Goal: Information Seeking & Learning: Find specific fact

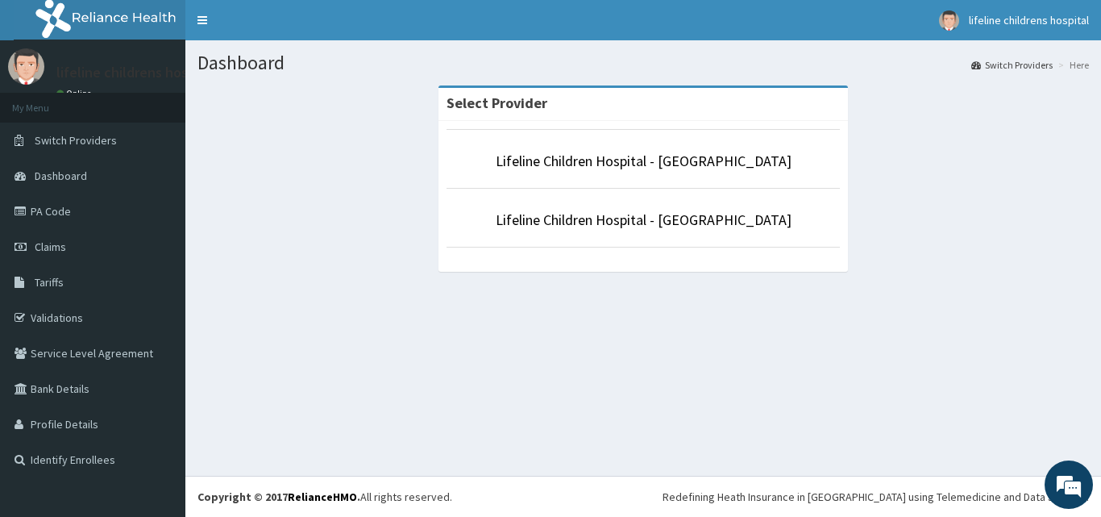
click at [643, 173] on li "Lifeline Children Hospital - [GEOGRAPHIC_DATA]" at bounding box center [643, 159] width 393 height 60
click at [643, 165] on link "Lifeline Children Hospital - [GEOGRAPHIC_DATA]" at bounding box center [644, 161] width 296 height 19
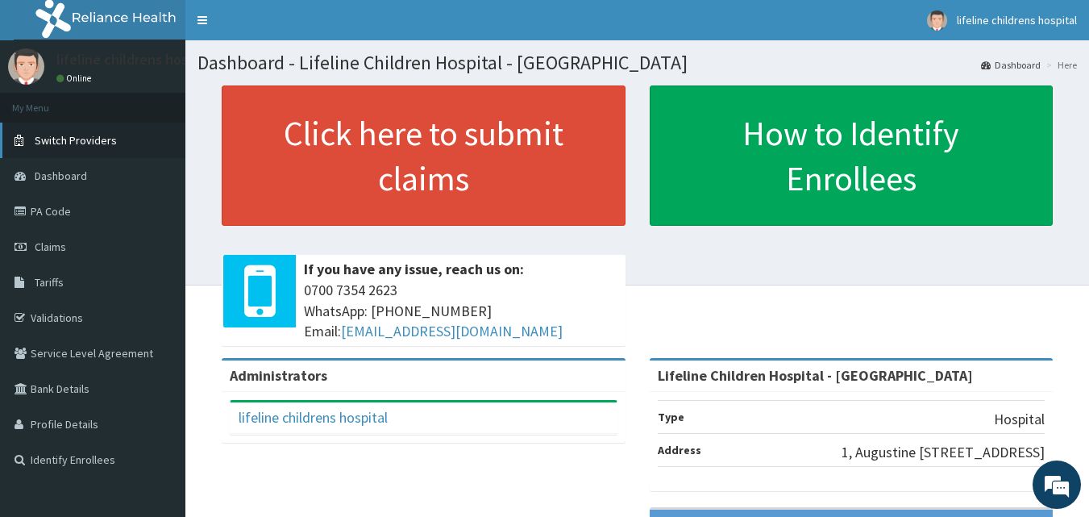
click at [60, 140] on span "Switch Providers" at bounding box center [76, 140] width 82 height 15
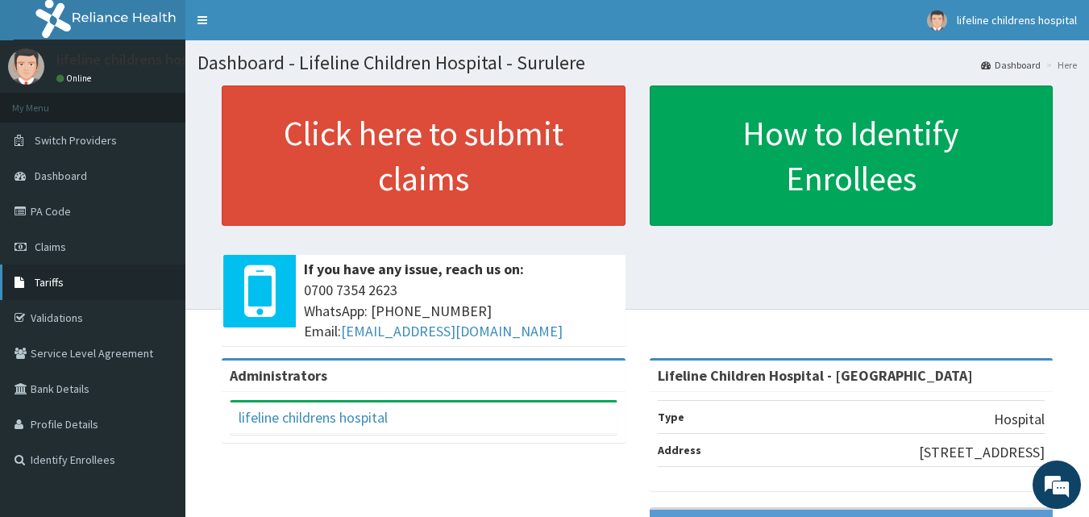
click at [75, 288] on link "Tariffs" at bounding box center [92, 281] width 185 height 35
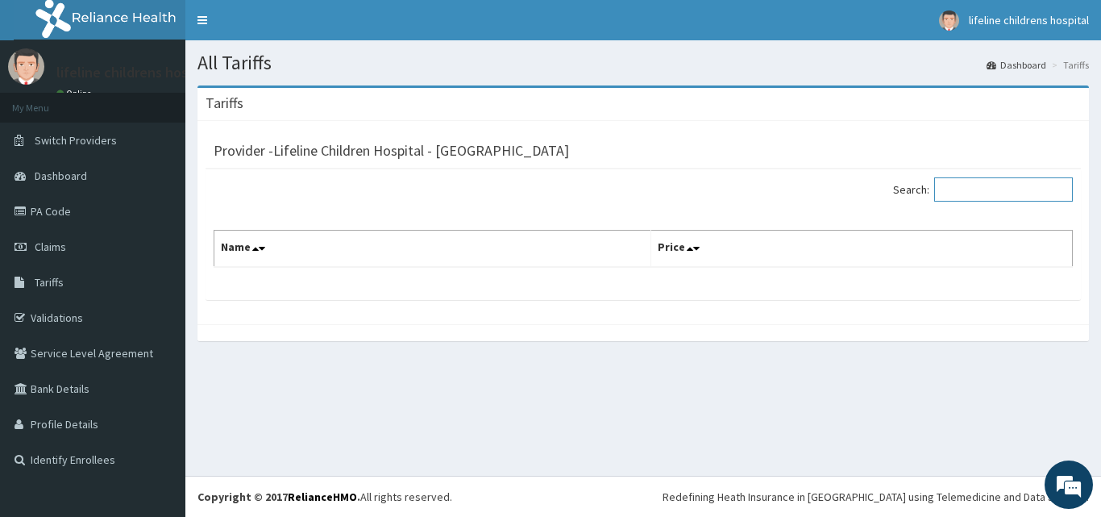
click at [977, 189] on input "Search:" at bounding box center [1003, 189] width 139 height 24
type input "PYLO"
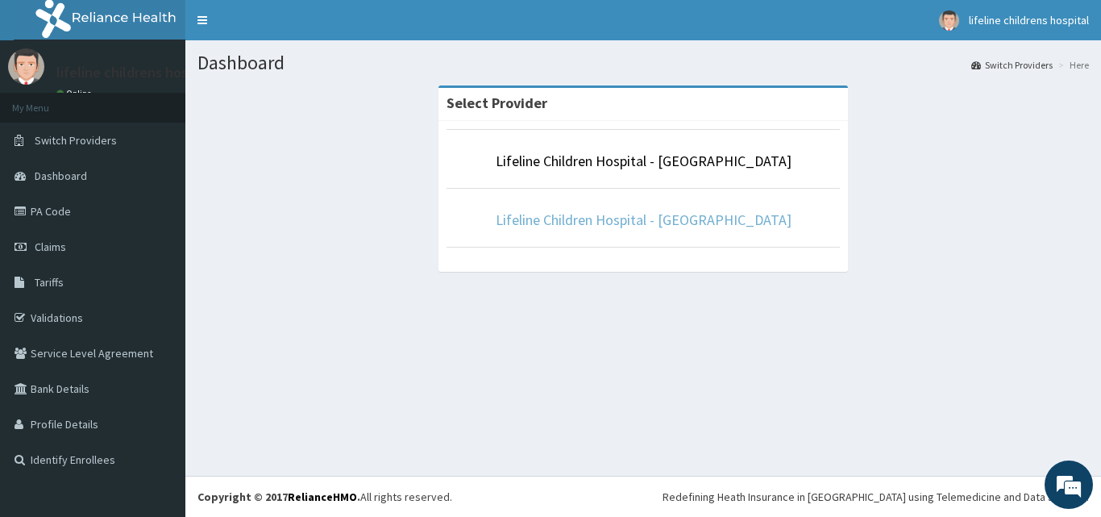
click at [664, 218] on link "Lifeline Children Hospital - [GEOGRAPHIC_DATA]" at bounding box center [644, 219] width 296 height 19
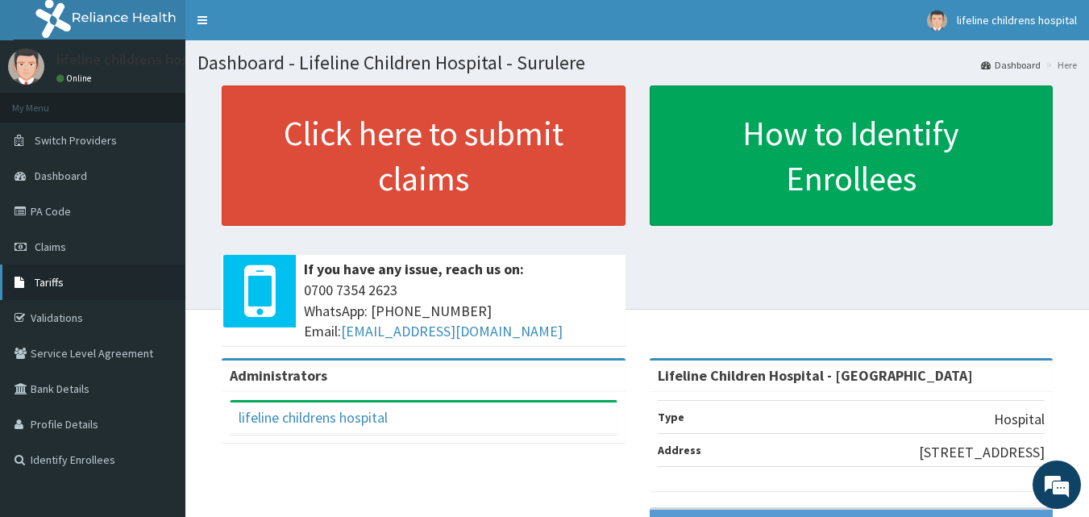
click at [77, 285] on link "Tariffs" at bounding box center [92, 281] width 185 height 35
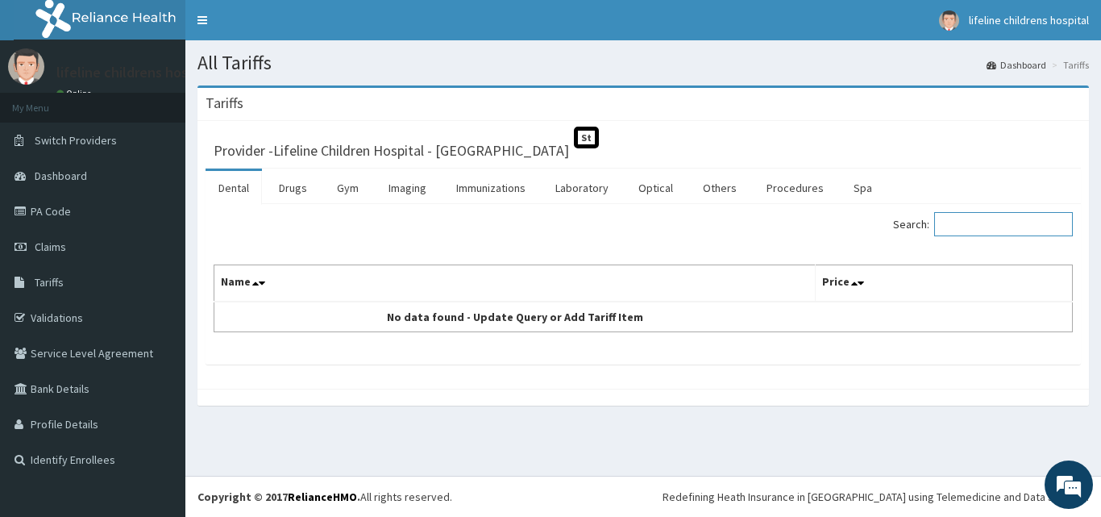
click at [982, 226] on input "Search:" at bounding box center [1003, 224] width 139 height 24
type input "PYLO"
click at [572, 172] on link "Laboratory" at bounding box center [581, 188] width 79 height 34
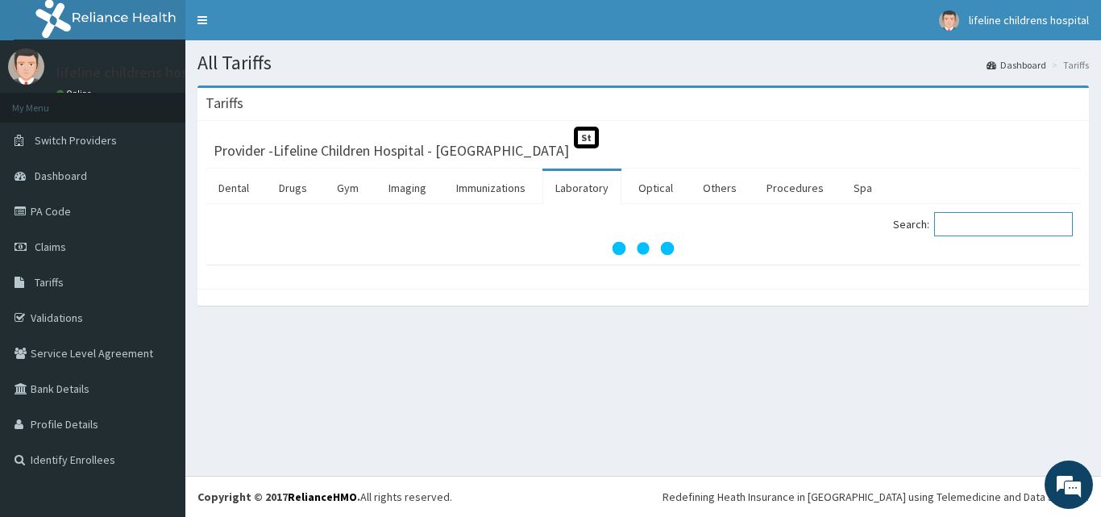
click at [1013, 230] on input "Search:" at bounding box center [1003, 224] width 139 height 24
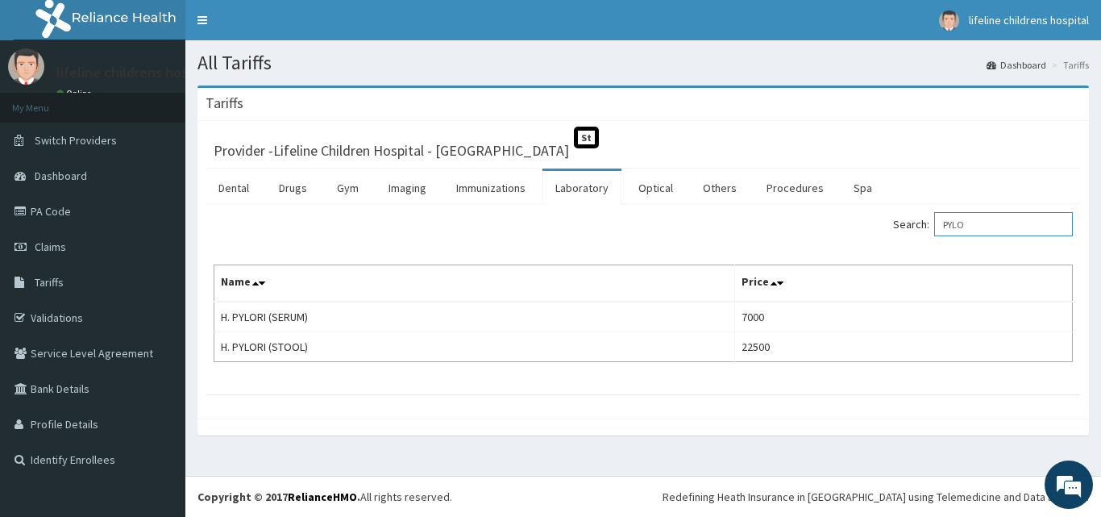
type input "PYLO"
